Goal: Navigation & Orientation: Find specific page/section

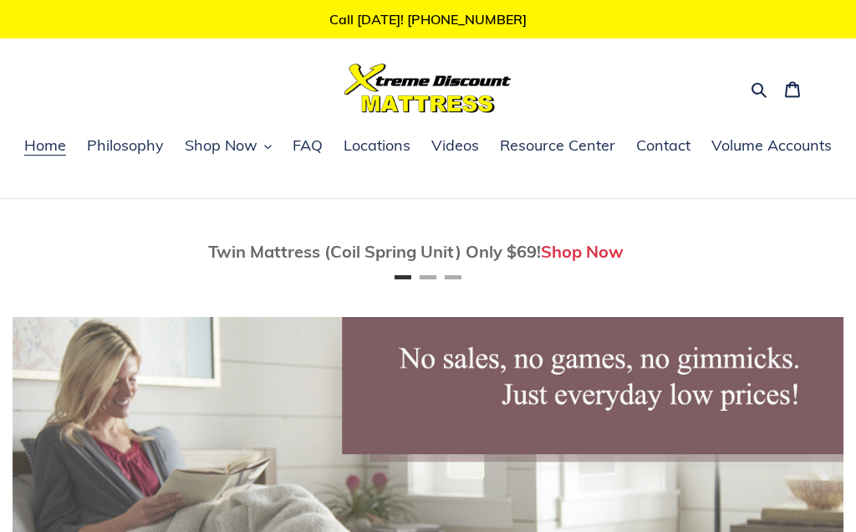
click at [421, 258] on span "Twin Mattress (Coil Spring Unit) Only $69!" at bounding box center [374, 251] width 333 height 21
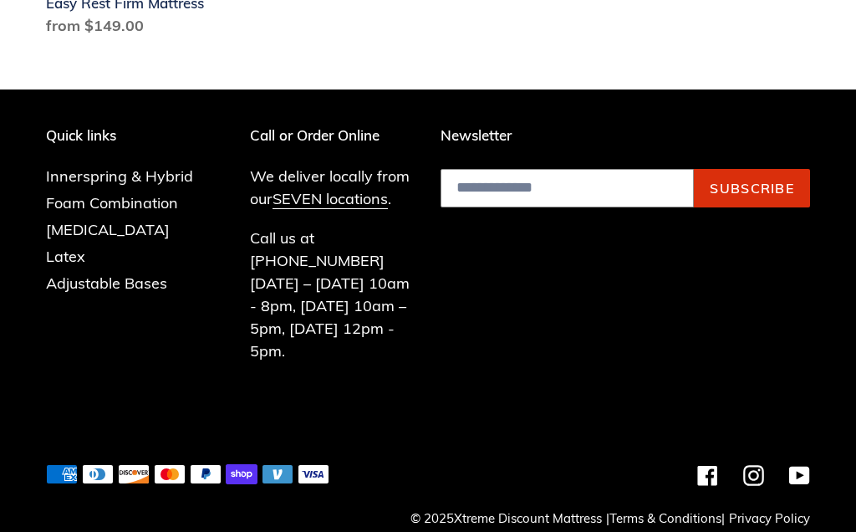
scroll to position [1385, 0]
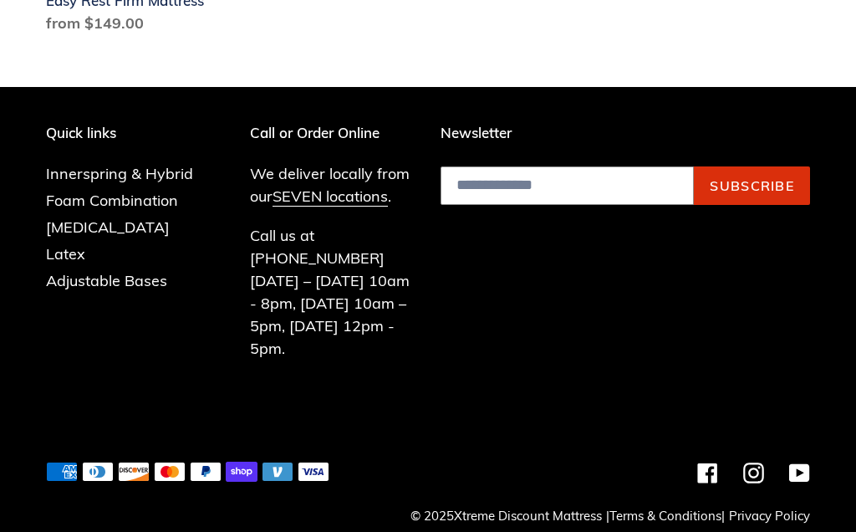
click at [316, 196] on link "SEVEN locations" at bounding box center [329, 196] width 115 height 20
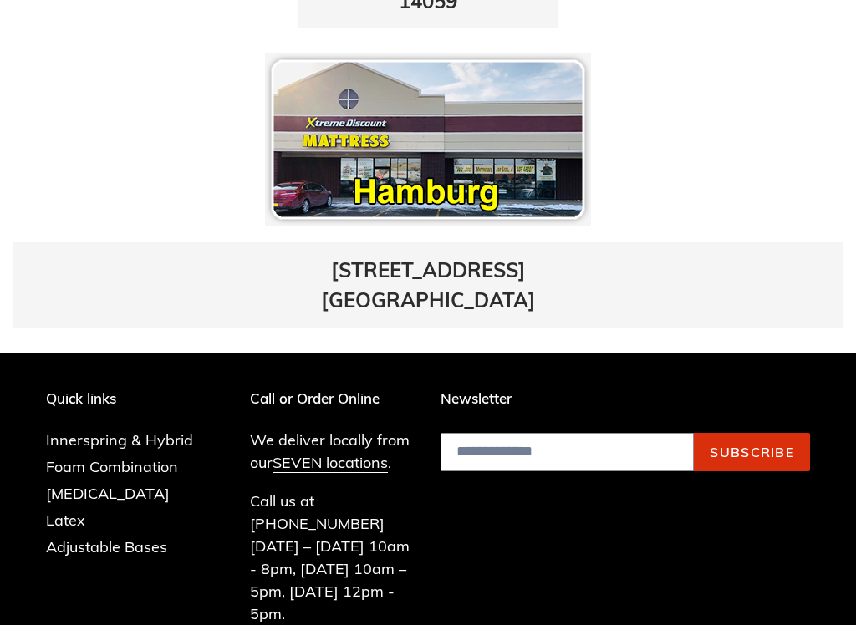
scroll to position [1170, 0]
click at [150, 430] on link "Innerspring & Hybrid" at bounding box center [119, 439] width 147 height 19
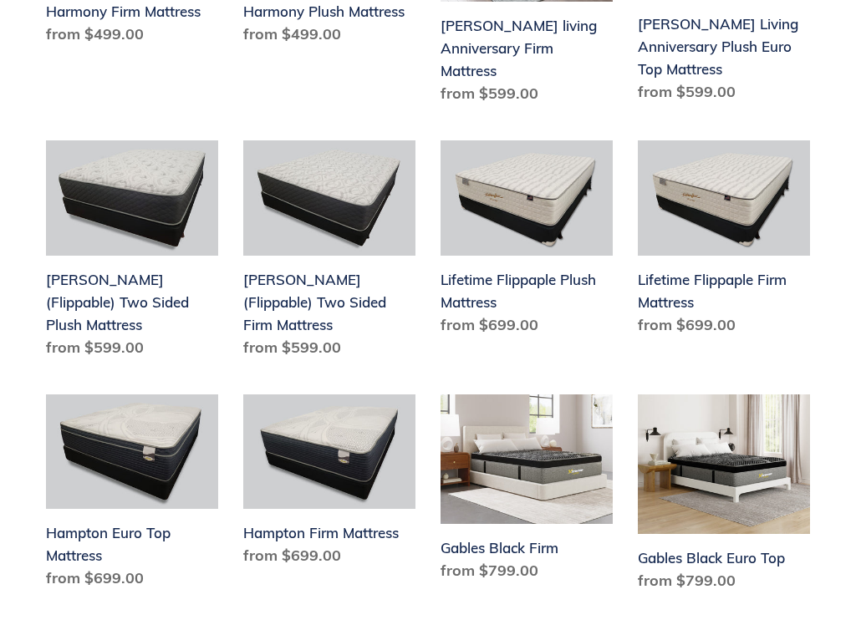
scroll to position [1692, 0]
